Goal: Information Seeking & Learning: Stay updated

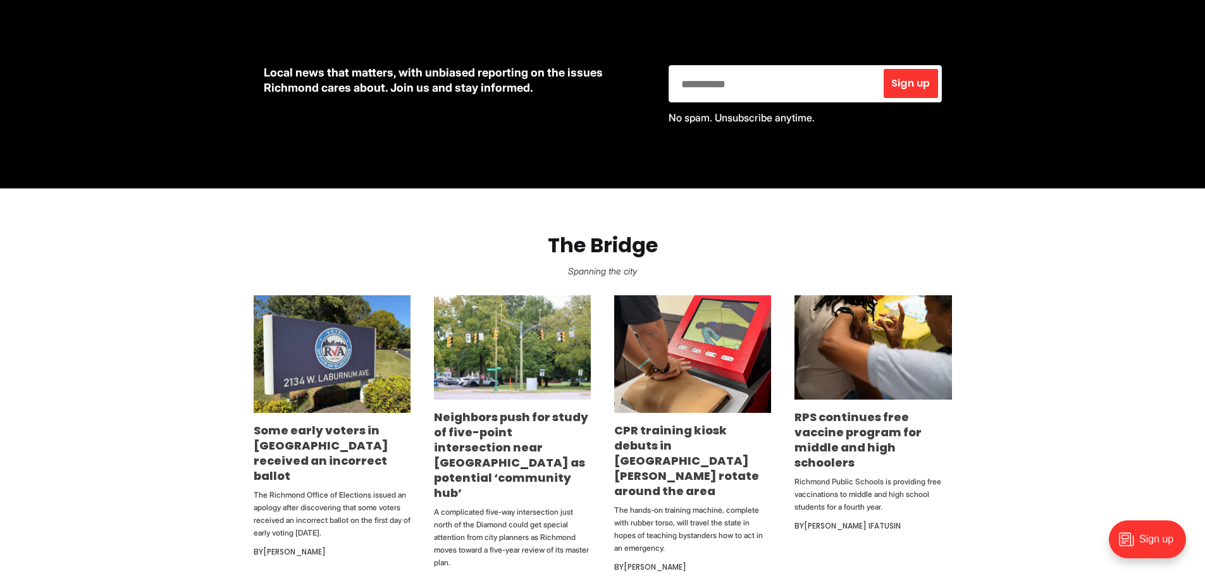
scroll to position [632, 0]
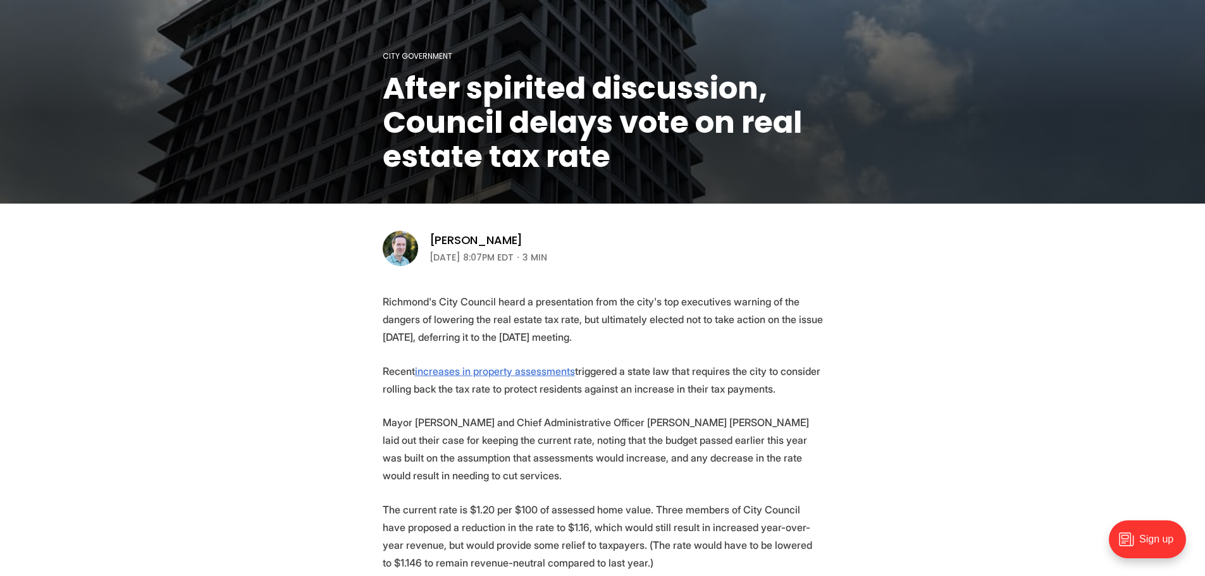
scroll to position [379, 0]
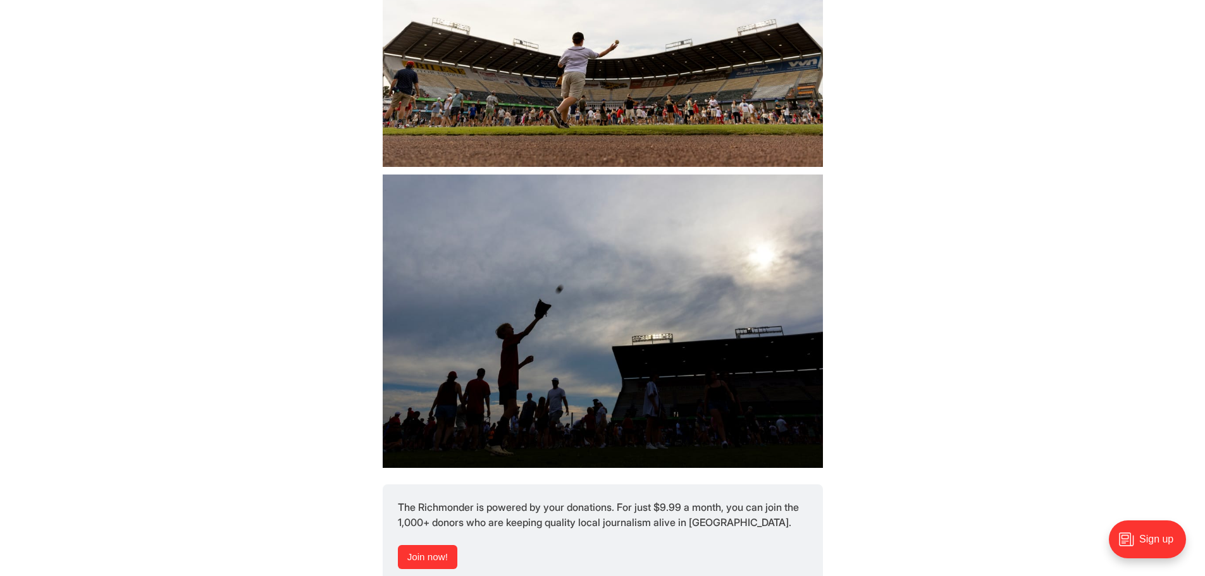
scroll to position [16316, 0]
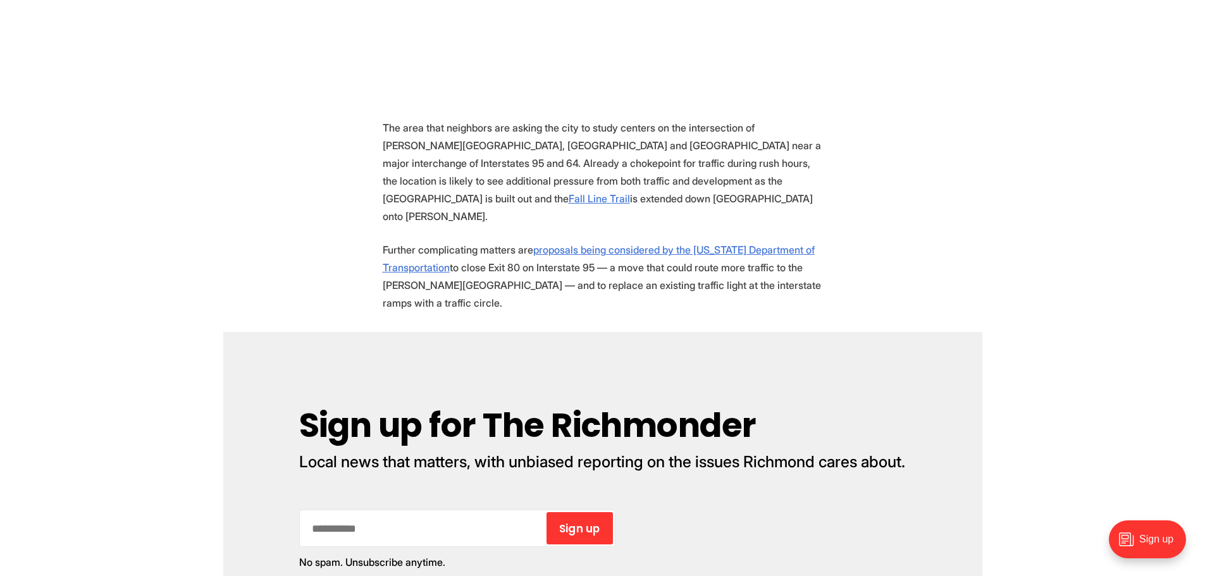
scroll to position [443, 0]
